Goal: Task Accomplishment & Management: Use online tool/utility

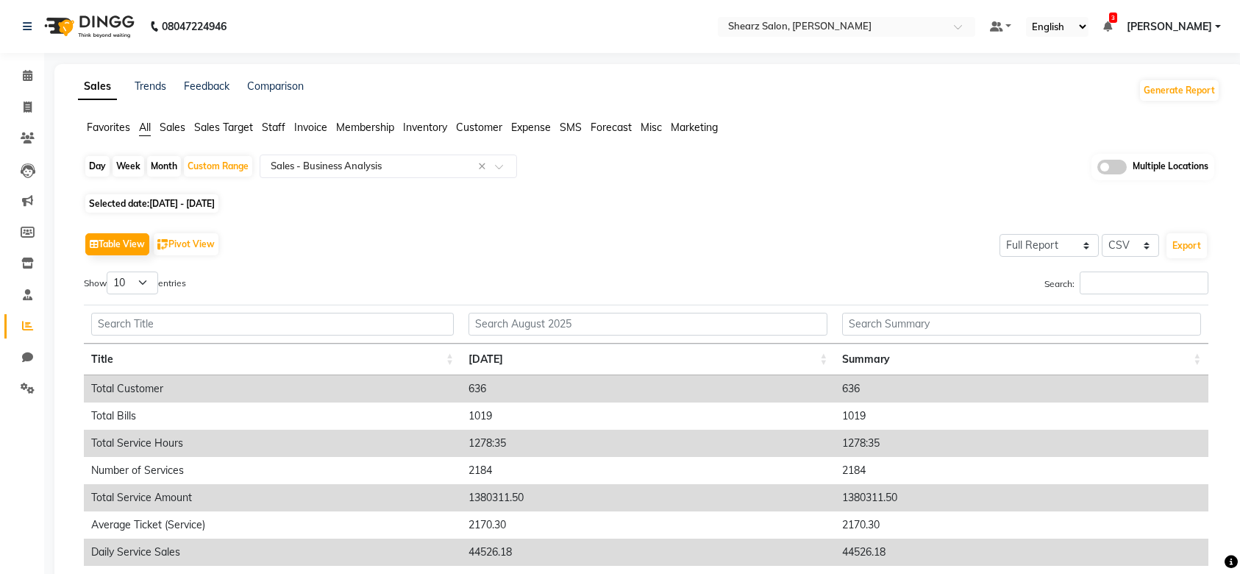
select select "full_report"
select select "csv"
drag, startPoint x: 0, startPoint y: 0, endPoint x: 38, endPoint y: 65, distance: 75.4
click at [38, 65] on link "Calendar" at bounding box center [21, 76] width 35 height 24
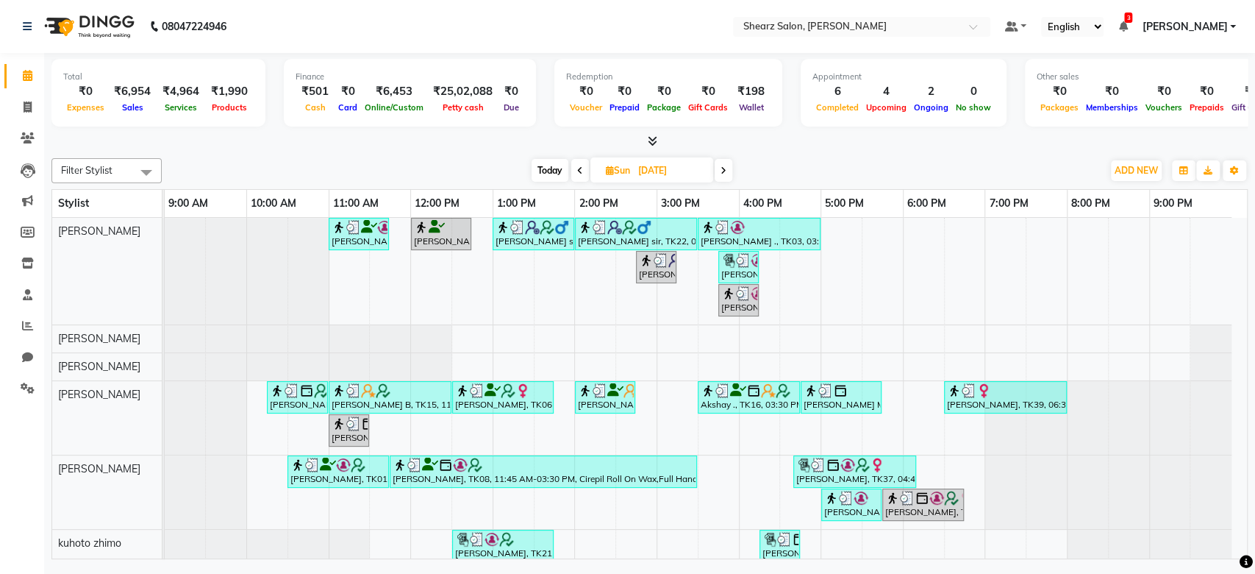
click at [555, 176] on span "Today" at bounding box center [550, 170] width 37 height 23
type input "[DATE]"
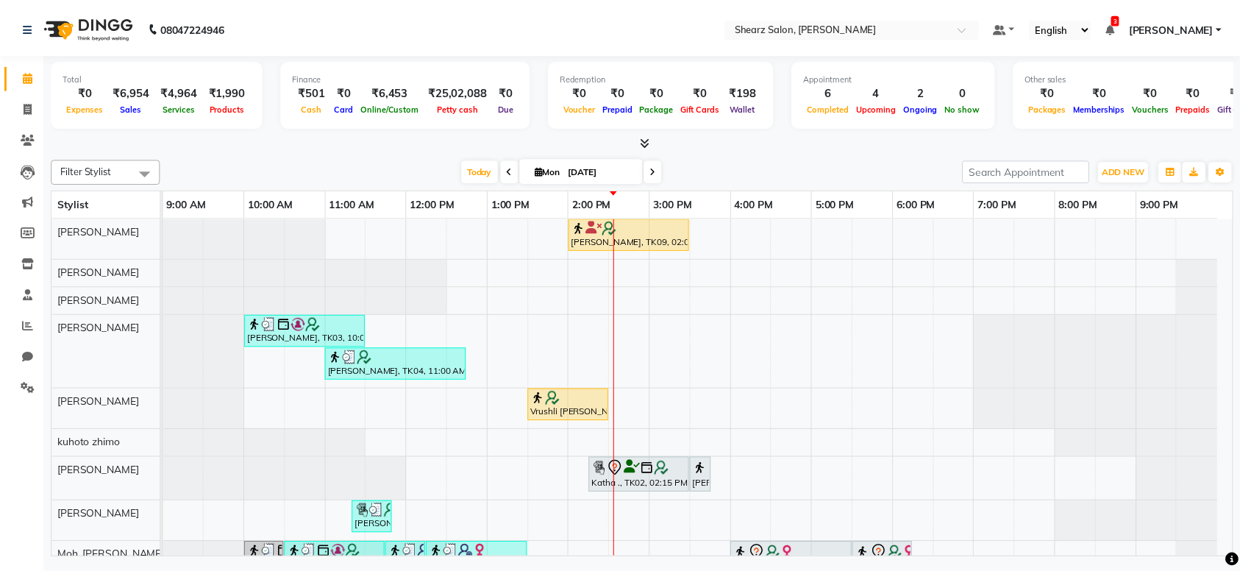
scroll to position [126, 0]
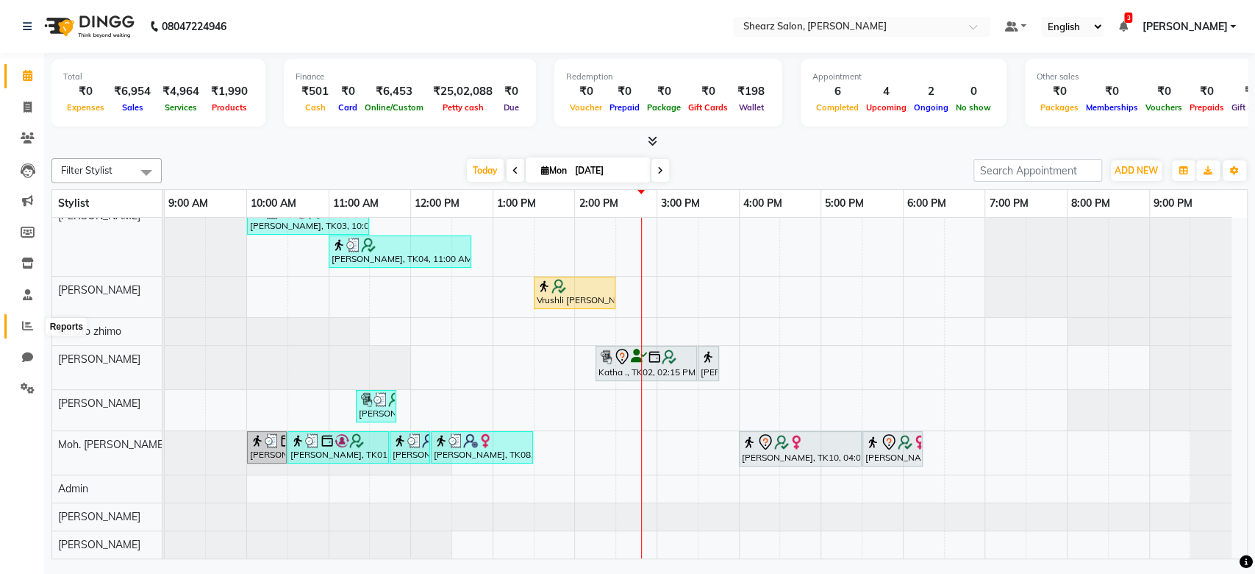
click at [32, 331] on icon at bounding box center [27, 325] width 11 height 11
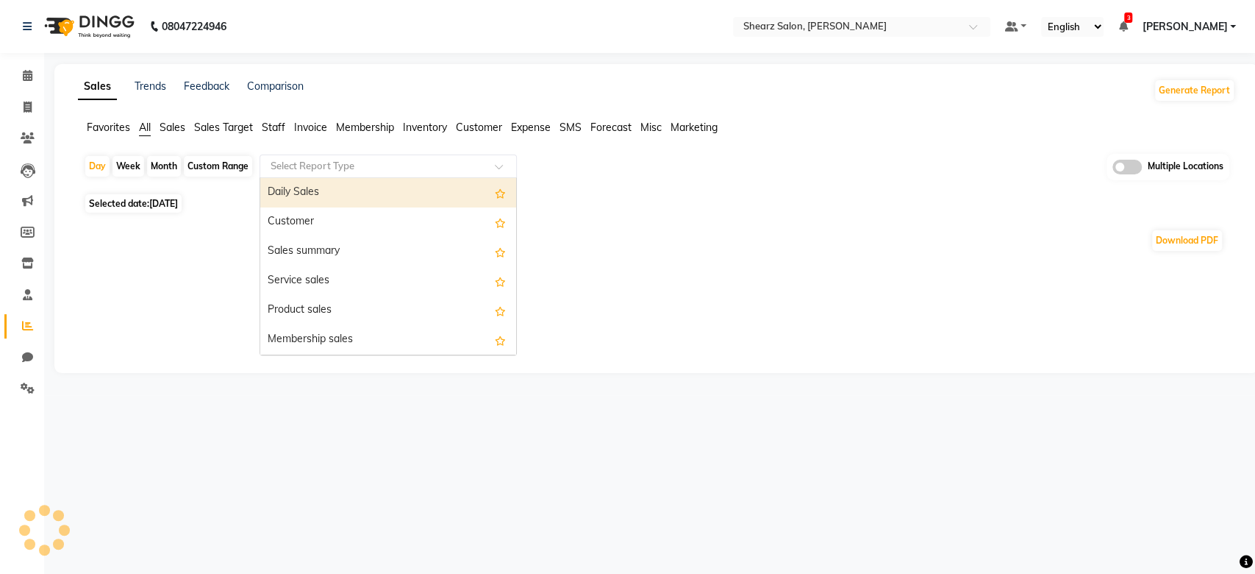
click at [349, 162] on input "text" at bounding box center [374, 166] width 212 height 15
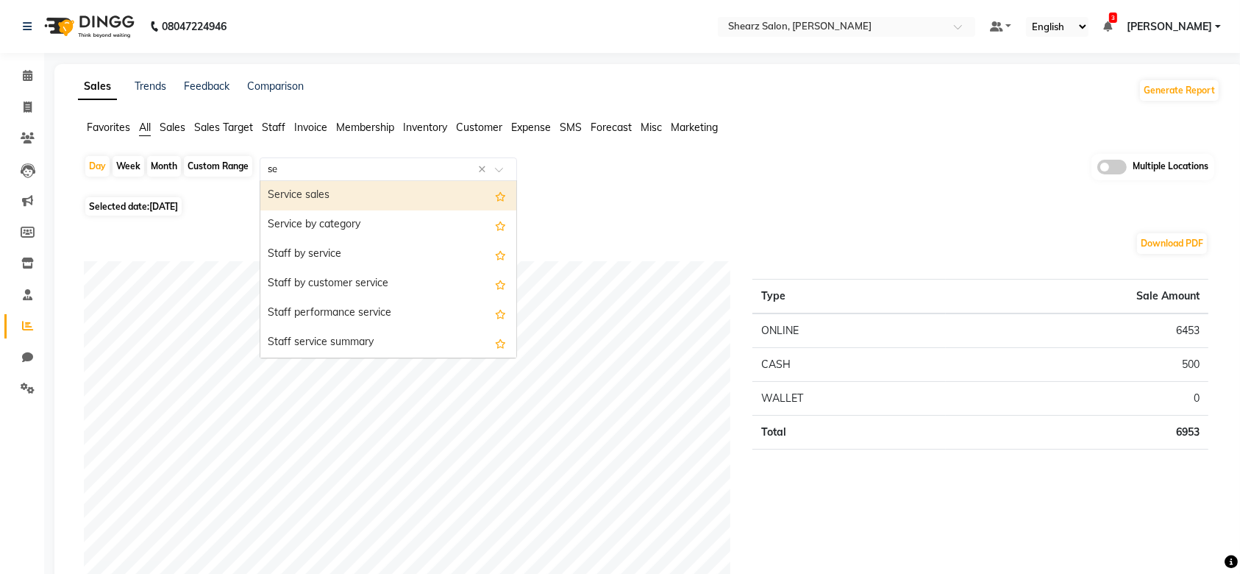
type input "ser"
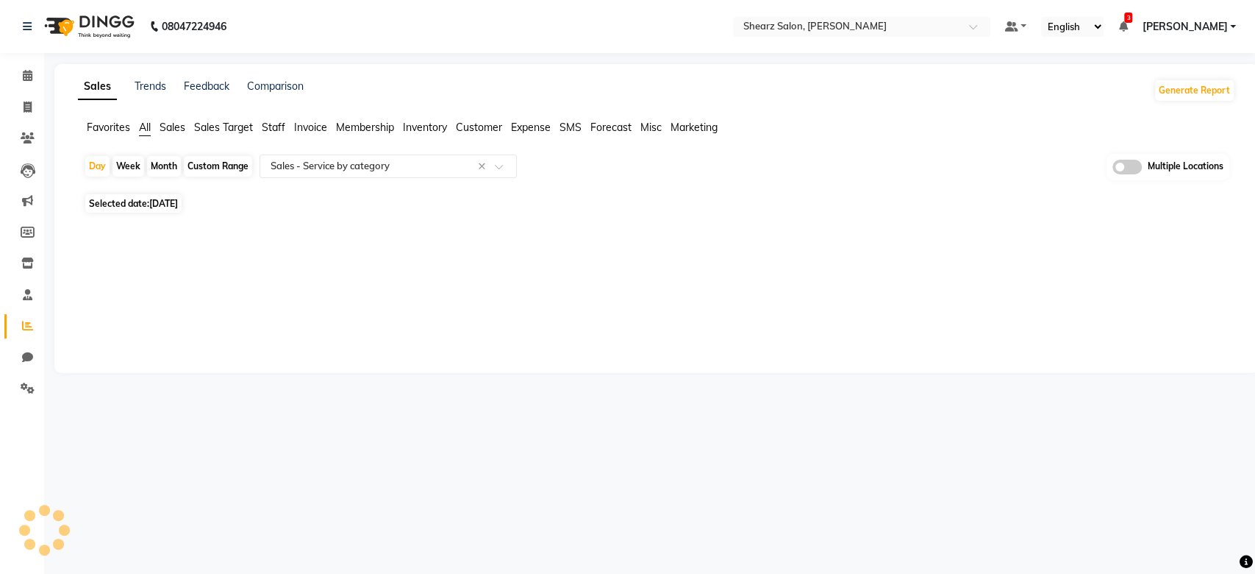
click at [218, 160] on div "Custom Range" at bounding box center [218, 166] width 68 height 21
select select "full_report"
select select "csv"
click at [168, 209] on span "Selected date: 01-09-2025" at bounding box center [133, 203] width 96 height 18
select select "9"
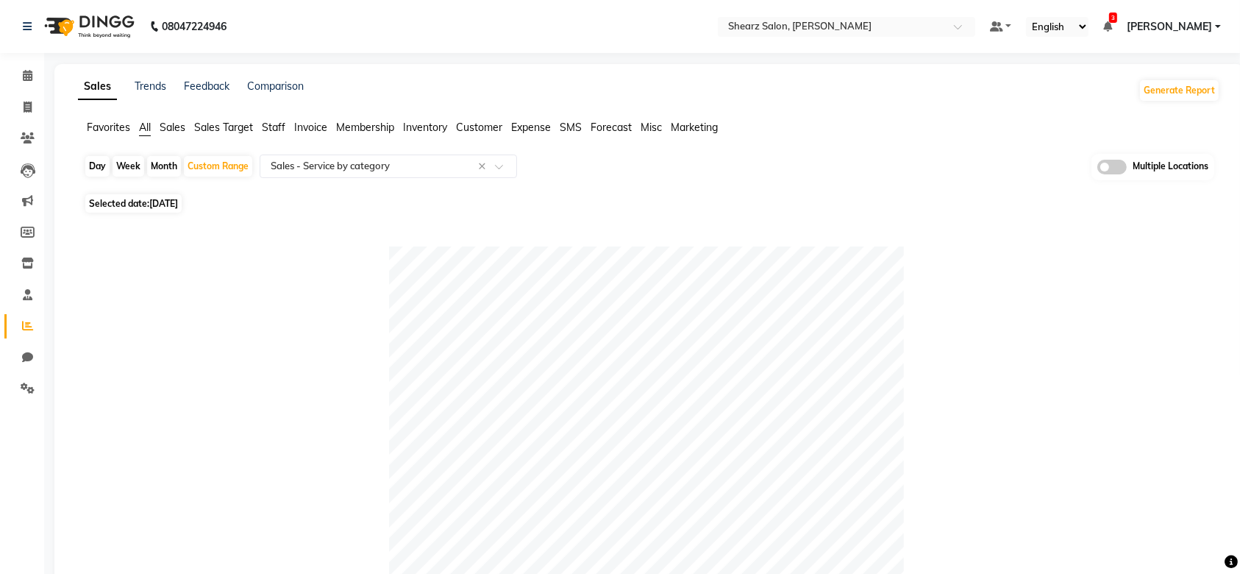
select select "2025"
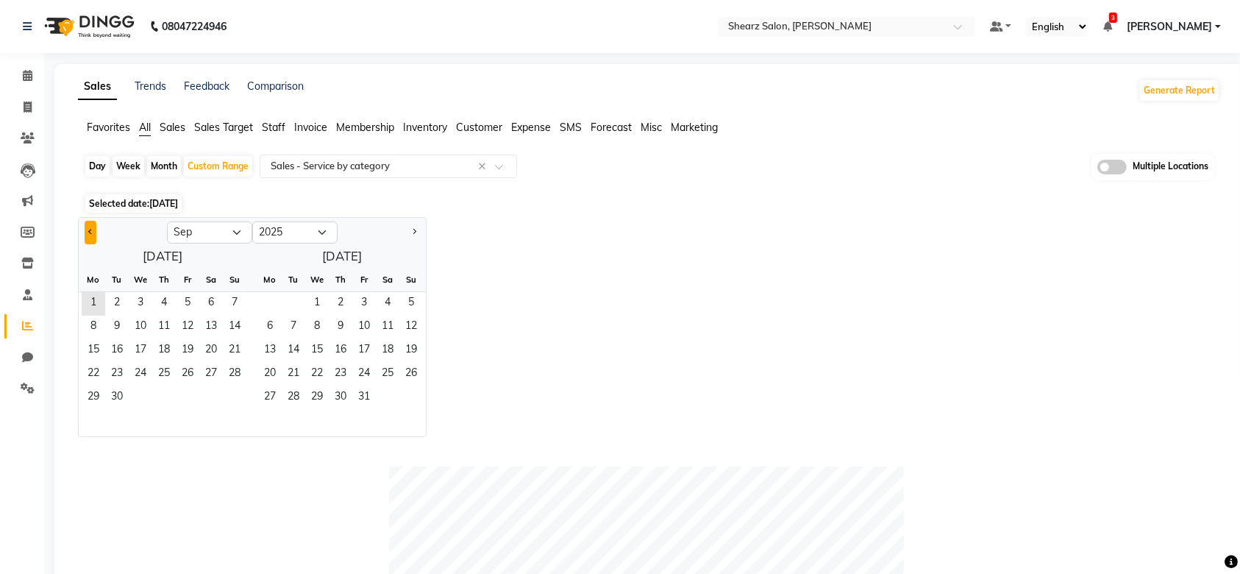
click at [85, 232] on button "Previous month" at bounding box center [91, 233] width 12 height 24
select select "8"
click at [193, 304] on span "1" at bounding box center [188, 304] width 24 height 24
click at [237, 393] on span "31" at bounding box center [235, 398] width 24 height 24
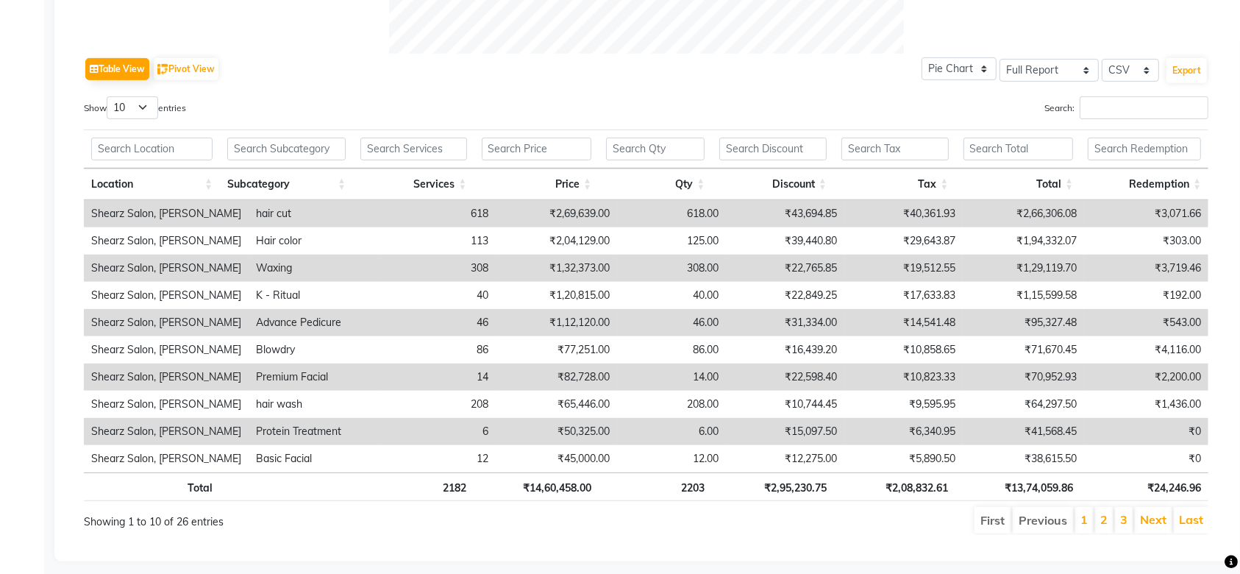
scroll to position [730, 0]
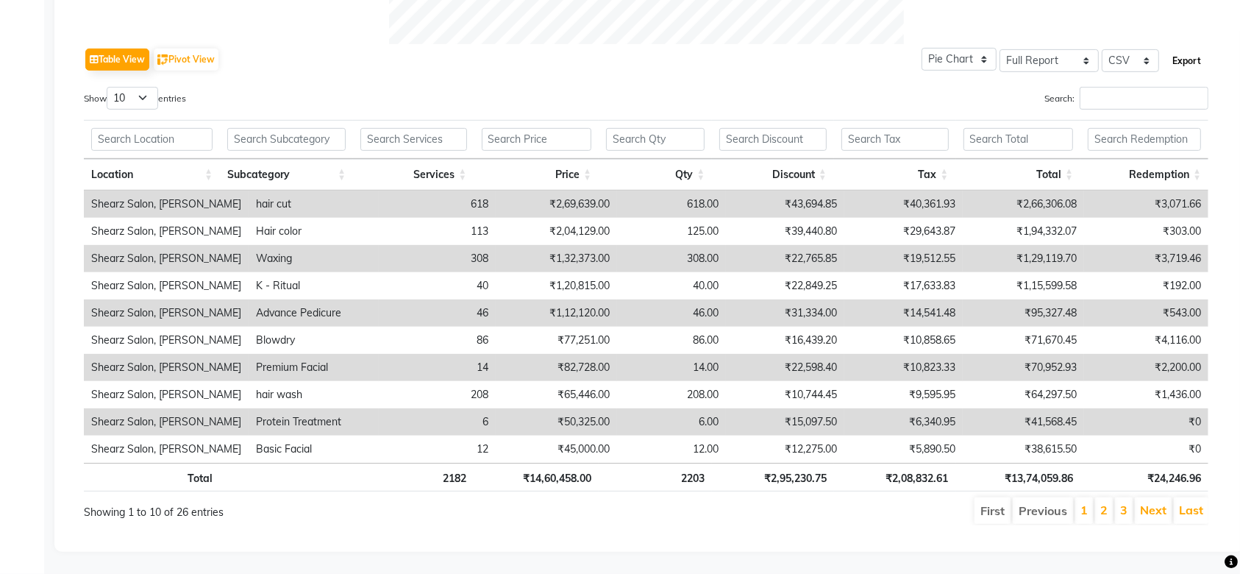
click at [1196, 49] on button "Export" at bounding box center [1186, 61] width 40 height 25
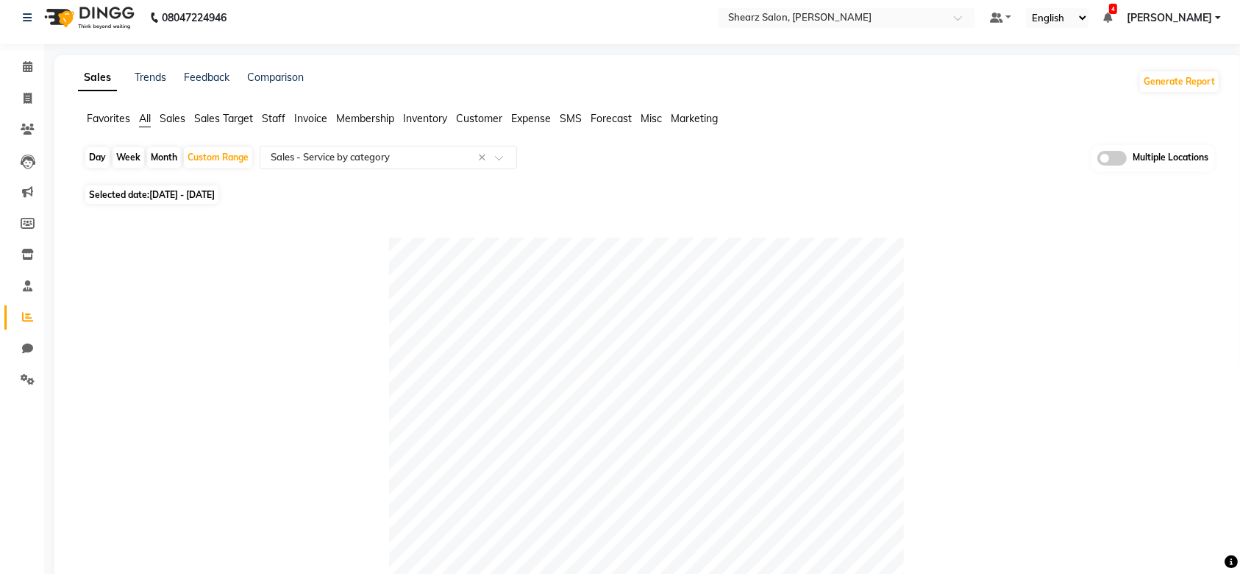
scroll to position [0, 0]
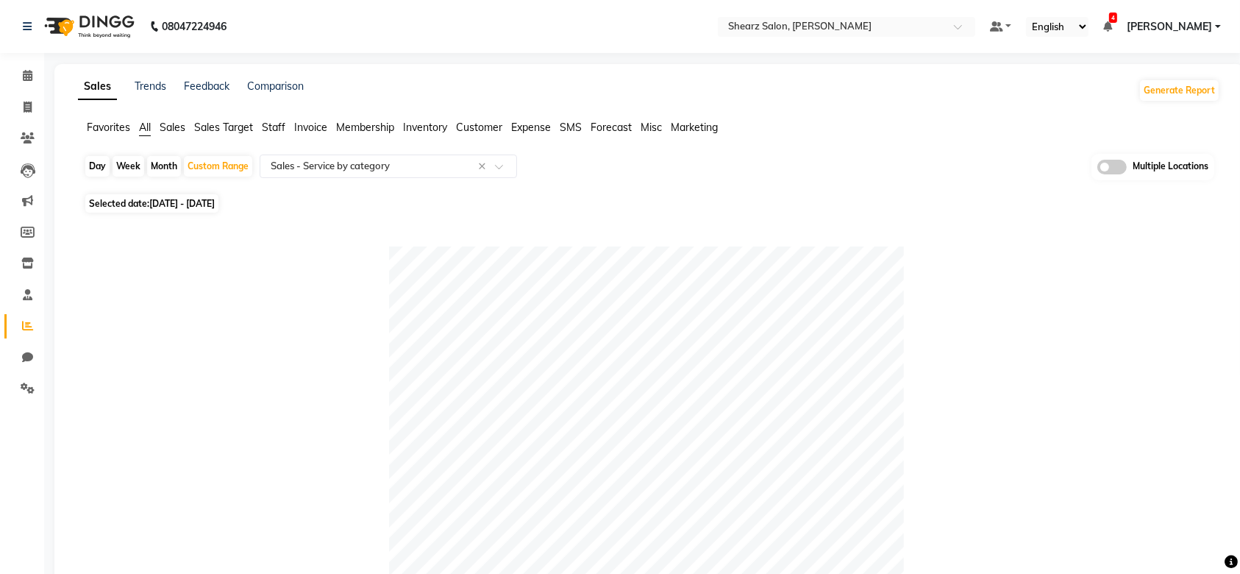
click at [194, 203] on span "[DATE] - [DATE]" at bounding box center [181, 203] width 65 height 11
select select "8"
select select "2025"
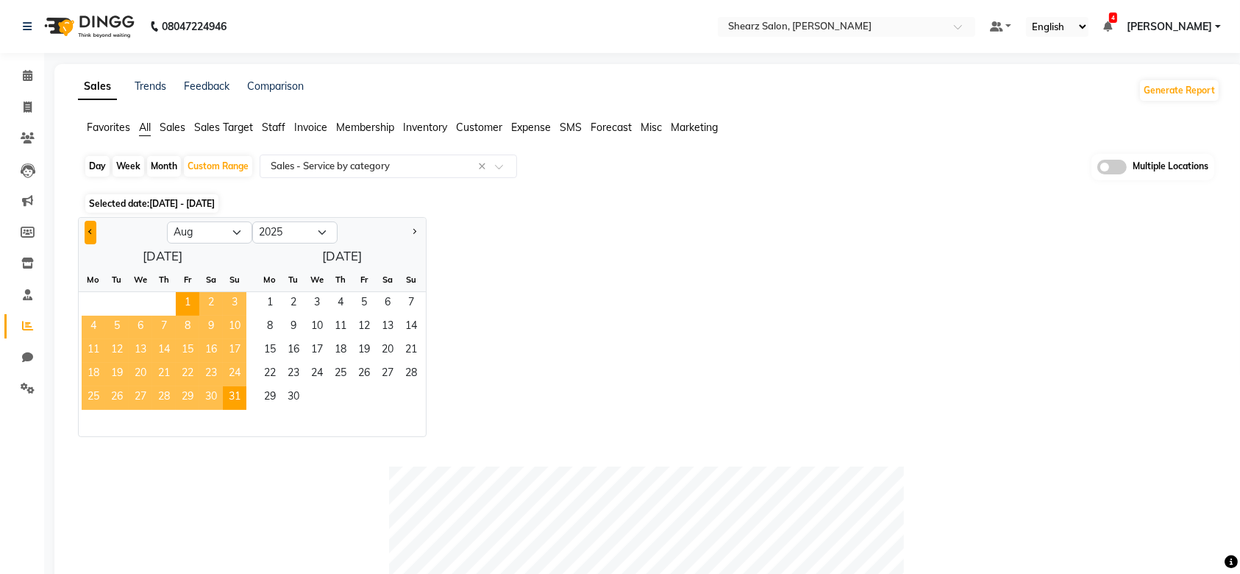
click at [90, 229] on span "Previous month" at bounding box center [90, 231] width 5 height 5
select select "7"
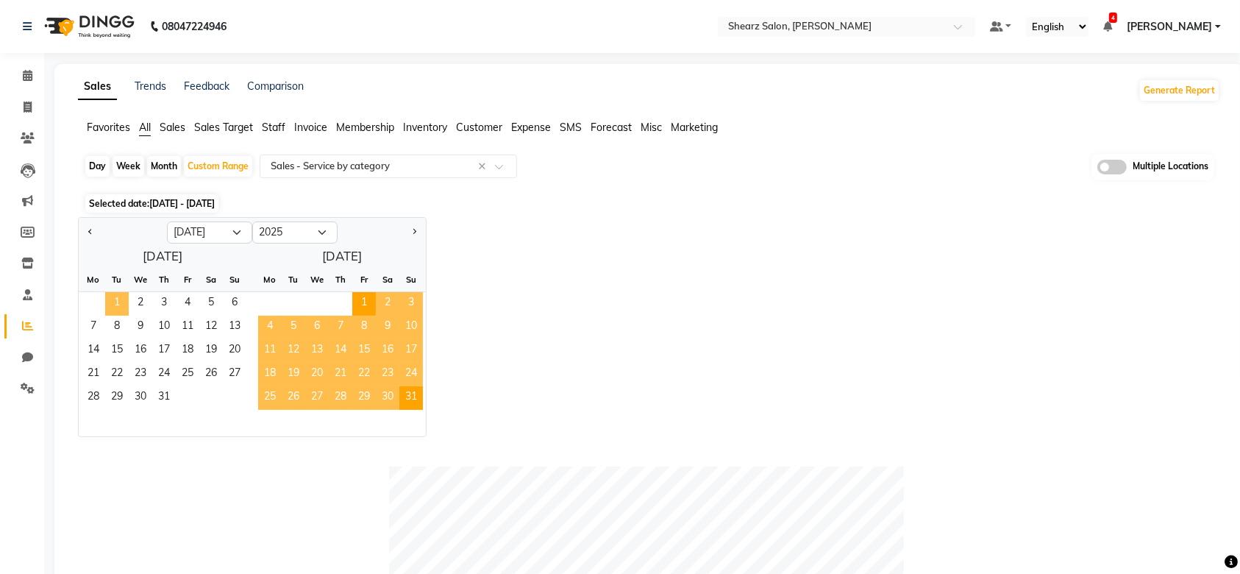
click at [118, 309] on span "1" at bounding box center [117, 304] width 24 height 24
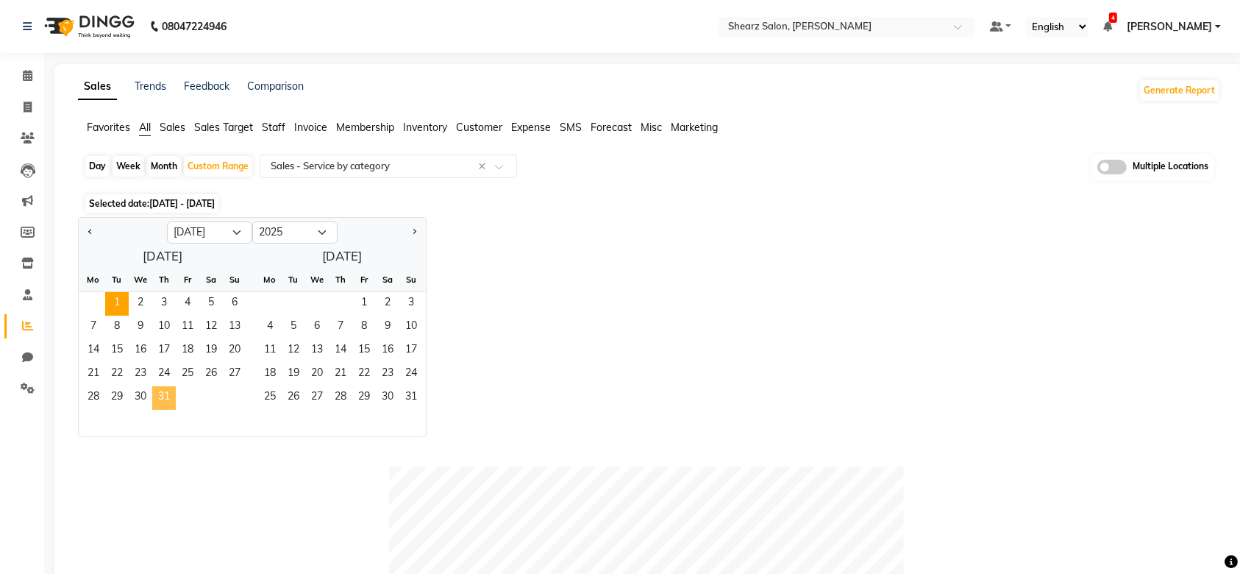
click at [165, 399] on span "31" at bounding box center [164, 398] width 24 height 24
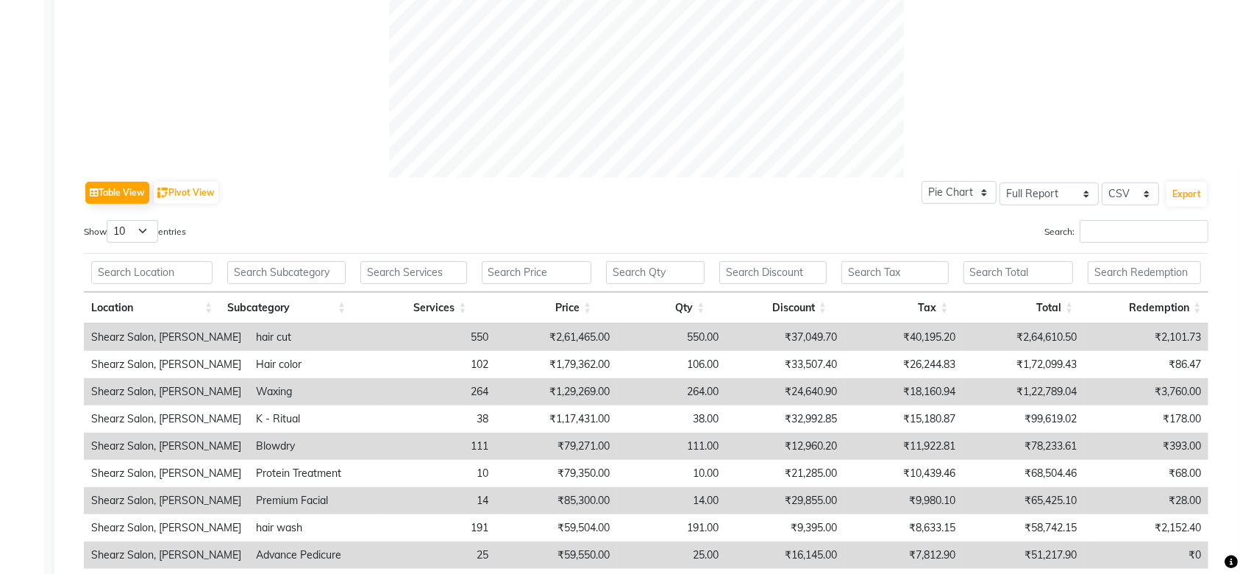
scroll to position [621, 0]
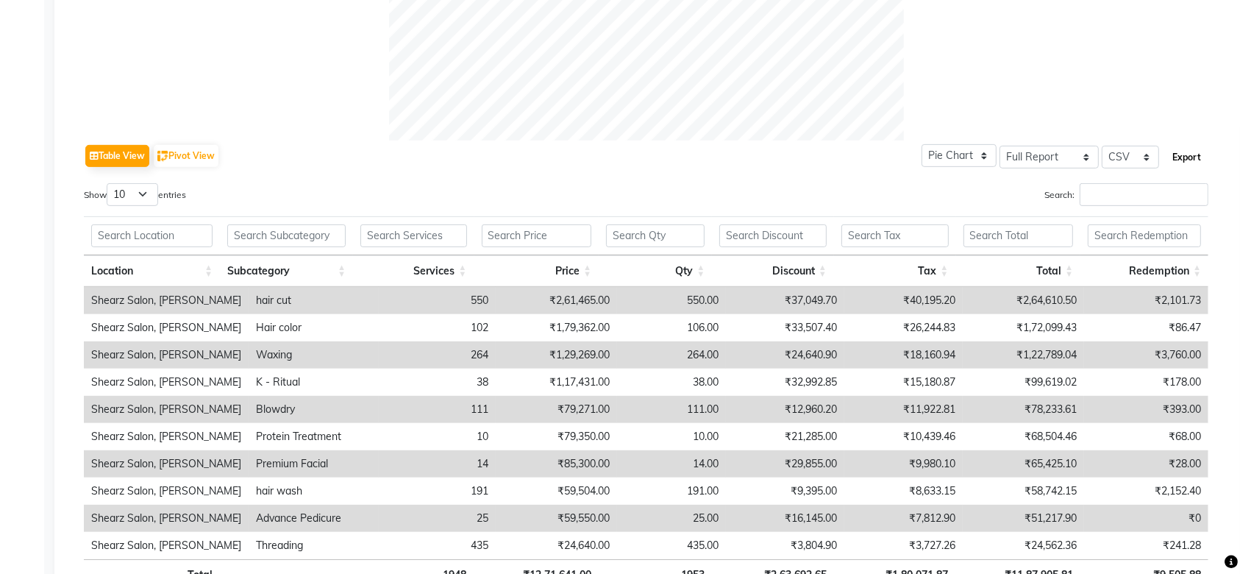
click at [1186, 163] on button "Export" at bounding box center [1186, 157] width 40 height 25
